Goal: Information Seeking & Learning: Learn about a topic

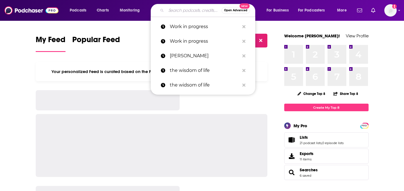
click at [183, 10] on input "Search podcasts, credits, & more..." at bounding box center [193, 10] width 55 height 9
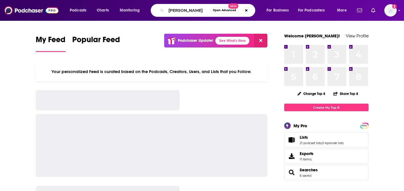
type input "Bronwyn Saglimbeni"
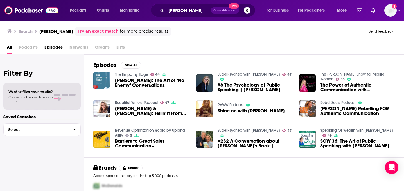
click at [159, 12] on div "Bronwyn Saglimbeni Open Advanced New" at bounding box center [203, 10] width 105 height 13
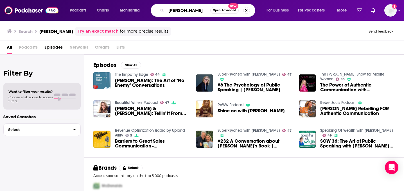
click at [175, 10] on input "Bronwyn Saglimbeni" at bounding box center [188, 10] width 44 height 9
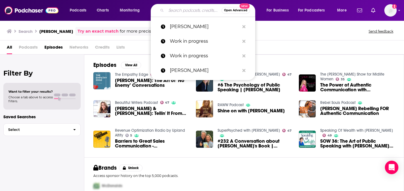
paste input "20 Minutes with Bronwyn"
type input "20 Minutes with Bronwyn"
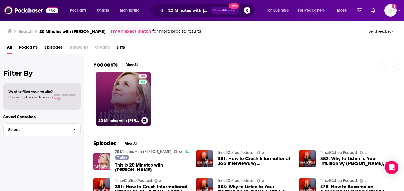
click at [136, 106] on link "33 20 Minutes with Bronwyn" at bounding box center [123, 99] width 55 height 55
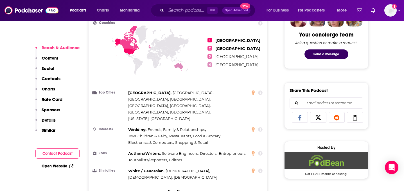
scroll to position [290, 0]
